Goal: Task Accomplishment & Management: Use online tool/utility

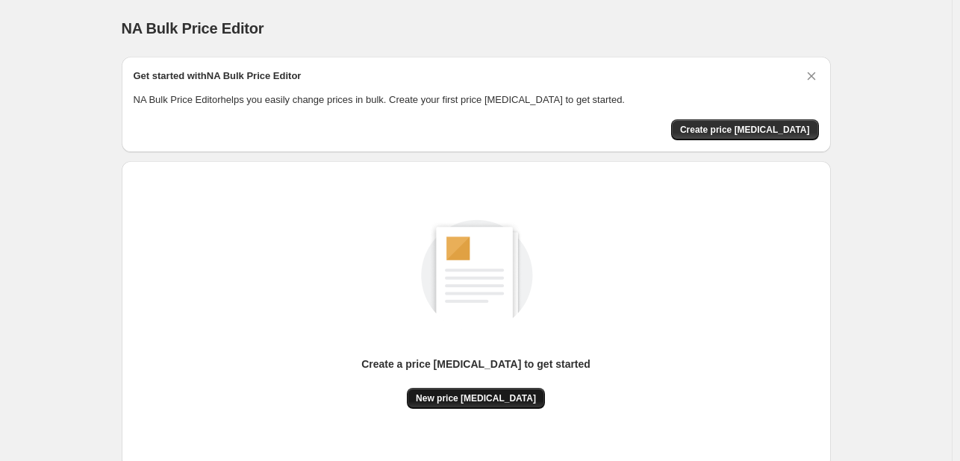
click at [500, 393] on span "New price [MEDICAL_DATA]" at bounding box center [476, 399] width 120 height 12
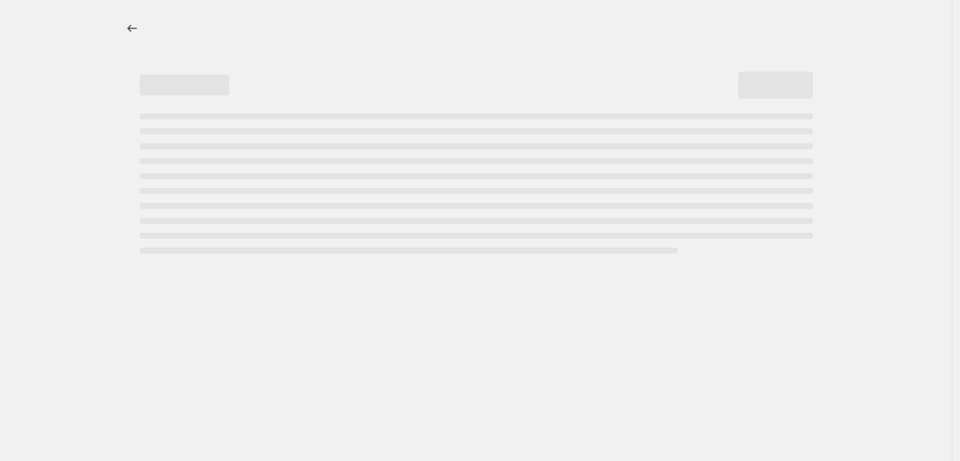
select select "percentage"
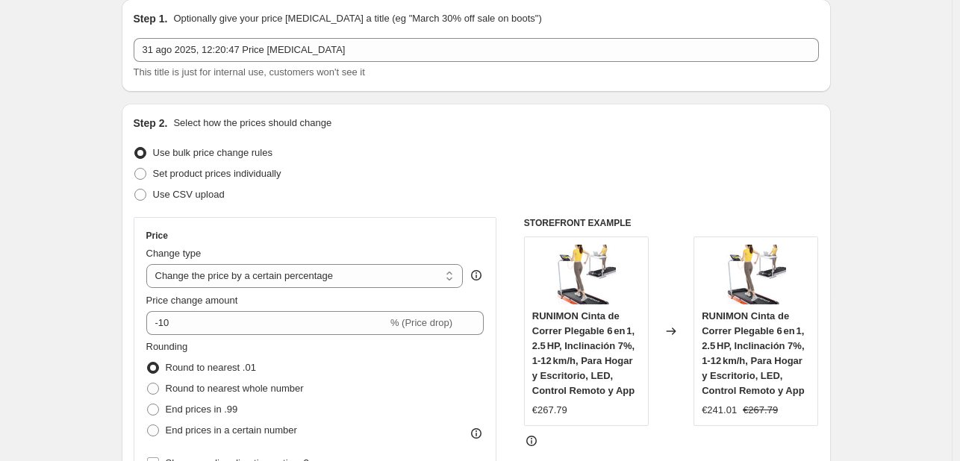
scroll to position [149, 0]
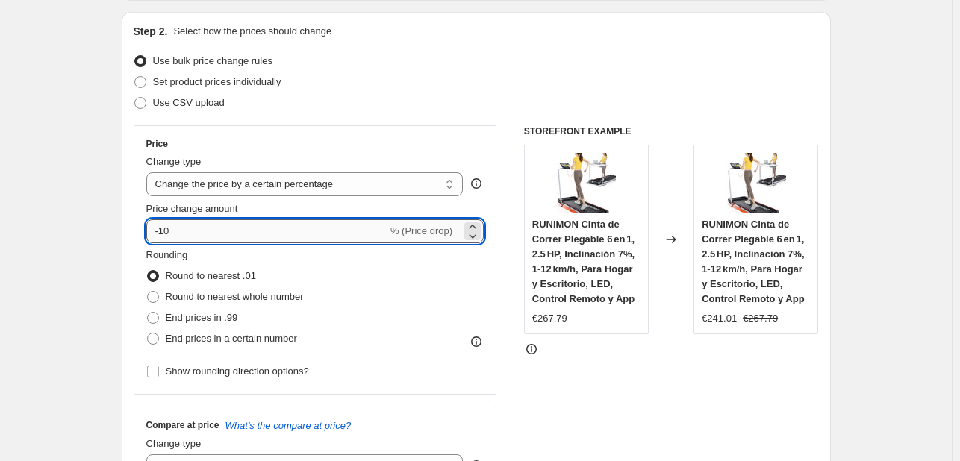
click at [337, 225] on input "-10" at bounding box center [266, 231] width 241 height 24
type input "-1"
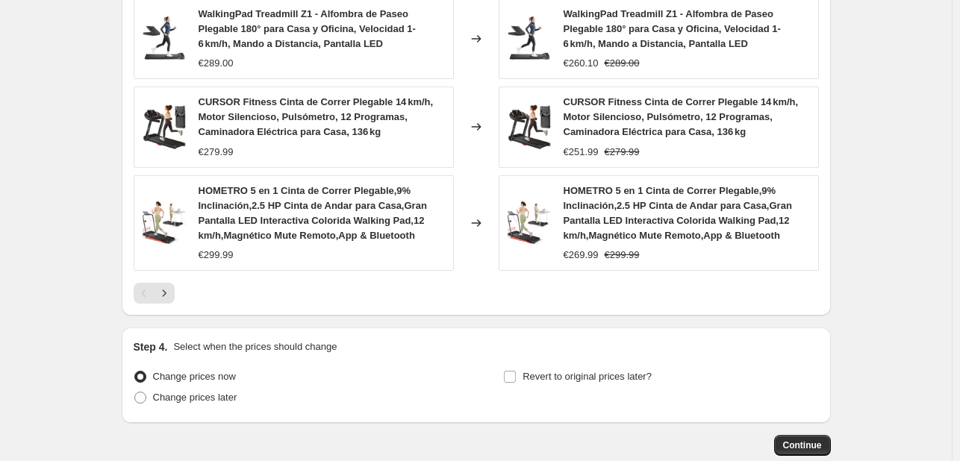
scroll to position [1143, 0]
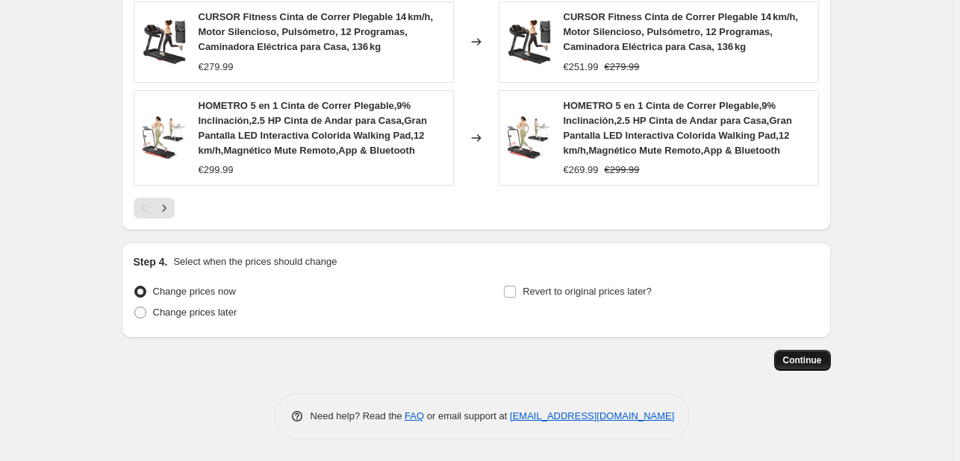
type input "-35"
click at [801, 357] on span "Continue" at bounding box center [802, 360] width 39 height 12
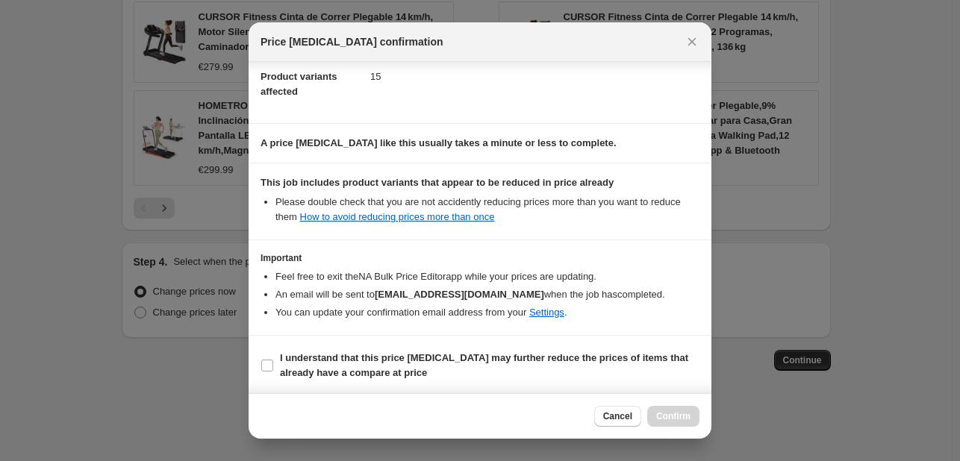
scroll to position [166, 0]
drag, startPoint x: 275, startPoint y: 364, endPoint x: 349, endPoint y: 378, distance: 75.1
click at [275, 364] on label "I understand that this price [MEDICAL_DATA] may further reduce the prices of it…" at bounding box center [479, 365] width 439 height 36
click at [273, 364] on input "I understand that this price [MEDICAL_DATA] may further reduce the prices of it…" at bounding box center [267, 365] width 12 height 12
checkbox input "true"
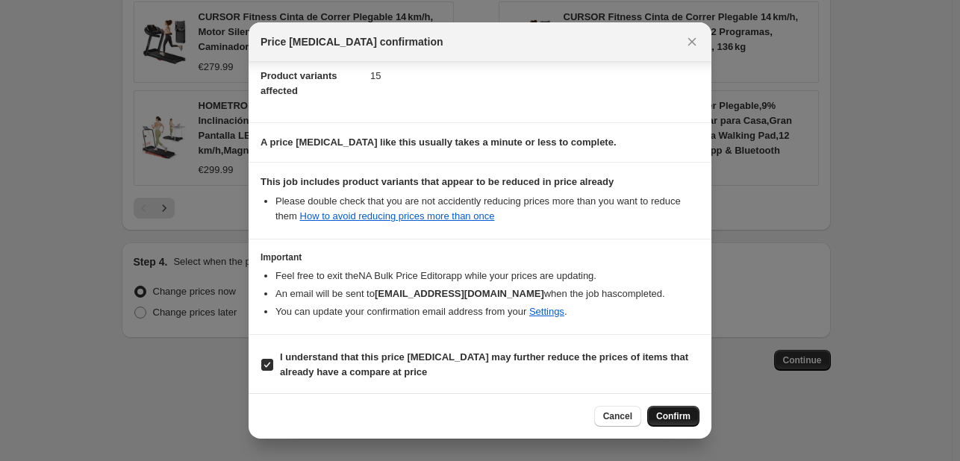
click at [672, 417] on span "Confirm" at bounding box center [673, 416] width 34 height 12
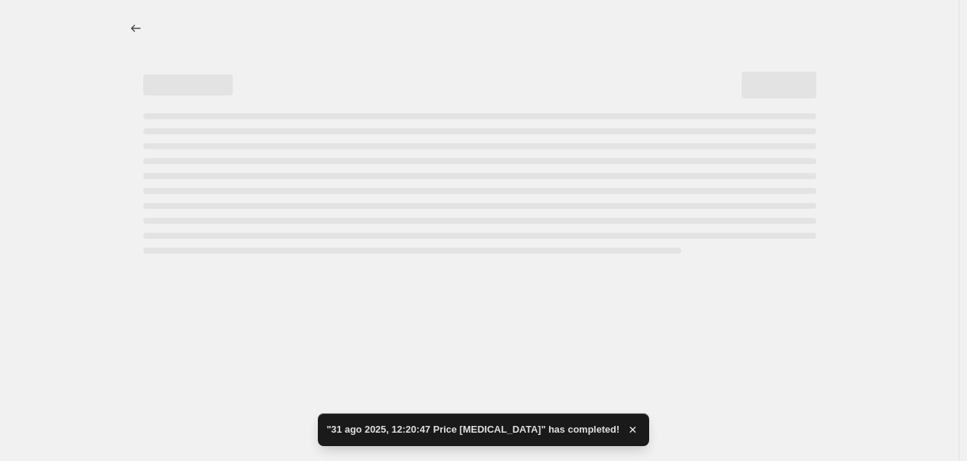
select select "percentage"
